Goal: Transaction & Acquisition: Download file/media

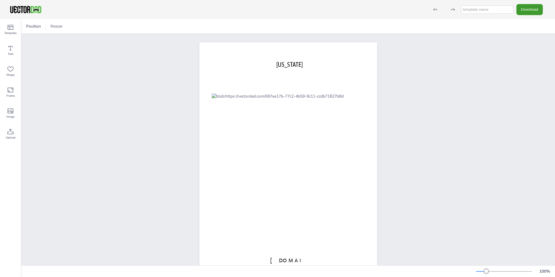
click at [497, 8] on input "text" at bounding box center [488, 10] width 52 height 8
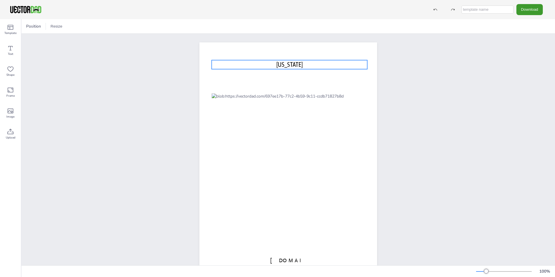
click at [285, 64] on span "[US_STATE]" at bounding box center [289, 65] width 26 height 8
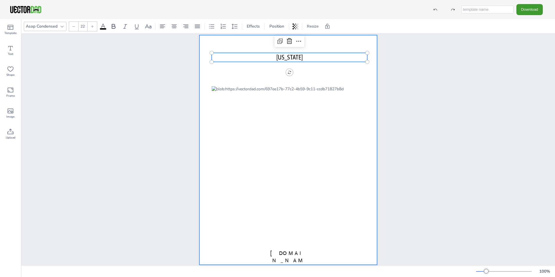
scroll to position [20, 0]
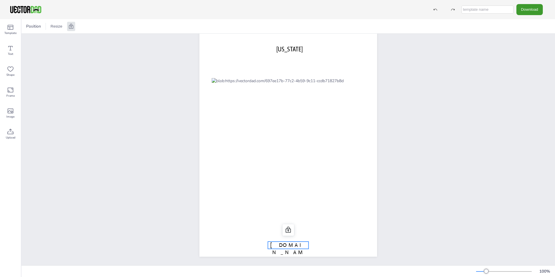
click at [289, 242] on span "[DOMAIN_NAME]" at bounding box center [288, 252] width 36 height 21
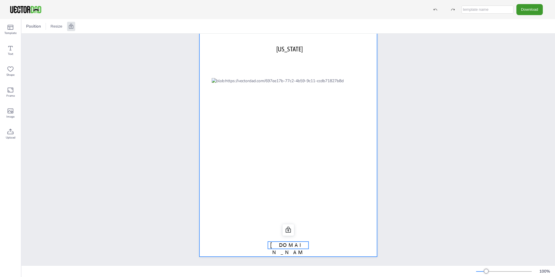
scroll to position [0, 0]
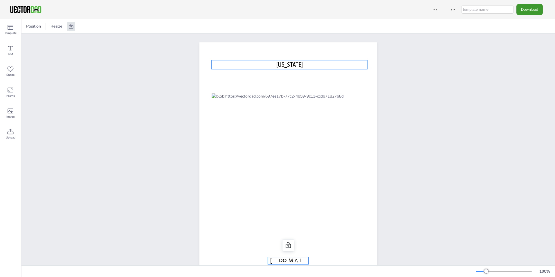
click at [292, 65] on span "[US_STATE]" at bounding box center [289, 65] width 26 height 8
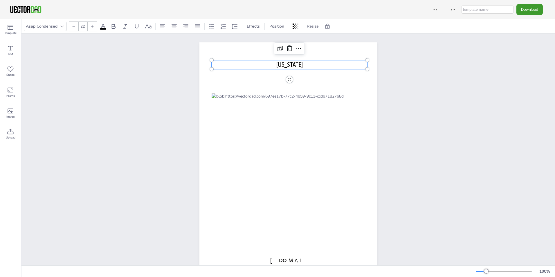
click at [452, 87] on div "[DOMAIN_NAME] [US_STATE]" at bounding box center [288, 157] width 534 height 247
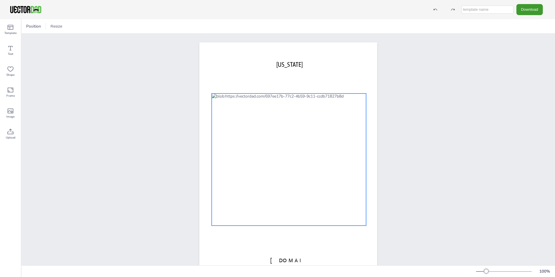
click at [363, 106] on div at bounding box center [289, 159] width 154 height 132
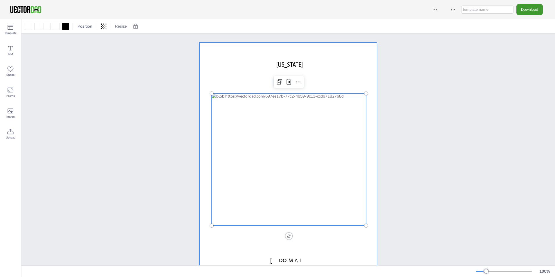
click at [352, 78] on div at bounding box center [288, 157] width 178 height 230
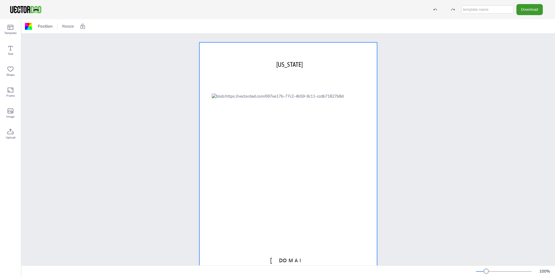
click at [479, 9] on input "text" at bounding box center [488, 10] width 52 height 8
type input "[US_STATE]_map"
click at [531, 9] on button "Download" at bounding box center [529, 9] width 26 height 11
click at [529, 55] on li "SVG" at bounding box center [531, 59] width 48 height 12
click at [529, 10] on button "Download" at bounding box center [529, 9] width 26 height 11
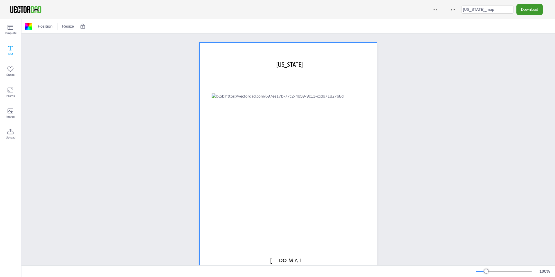
click at [15, 49] on div "Text" at bounding box center [10, 50] width 21 height 21
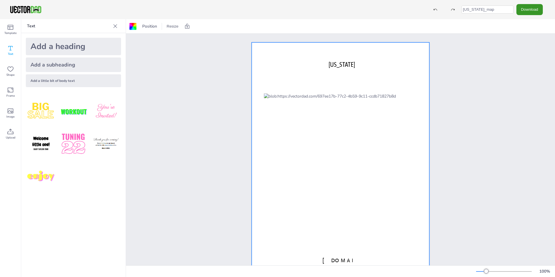
click at [525, 10] on button "Download" at bounding box center [529, 9] width 26 height 11
drag, startPoint x: 518, startPoint y: 55, endPoint x: 518, endPoint y: 72, distance: 17.1
click at [518, 72] on ul "PNG JPG SVG PDF" at bounding box center [531, 47] width 48 height 64
click at [518, 48] on li "JPG" at bounding box center [531, 47] width 48 height 12
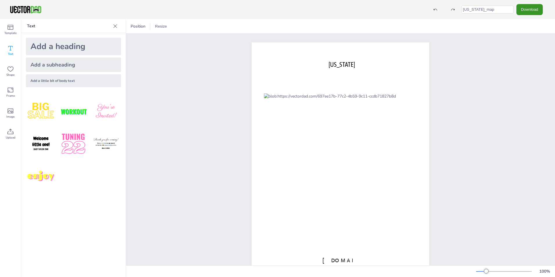
click at [527, 9] on button "Download" at bounding box center [529, 9] width 26 height 11
click at [529, 59] on li "SVG" at bounding box center [531, 59] width 48 height 12
